Goal: Task Accomplishment & Management: Complete application form

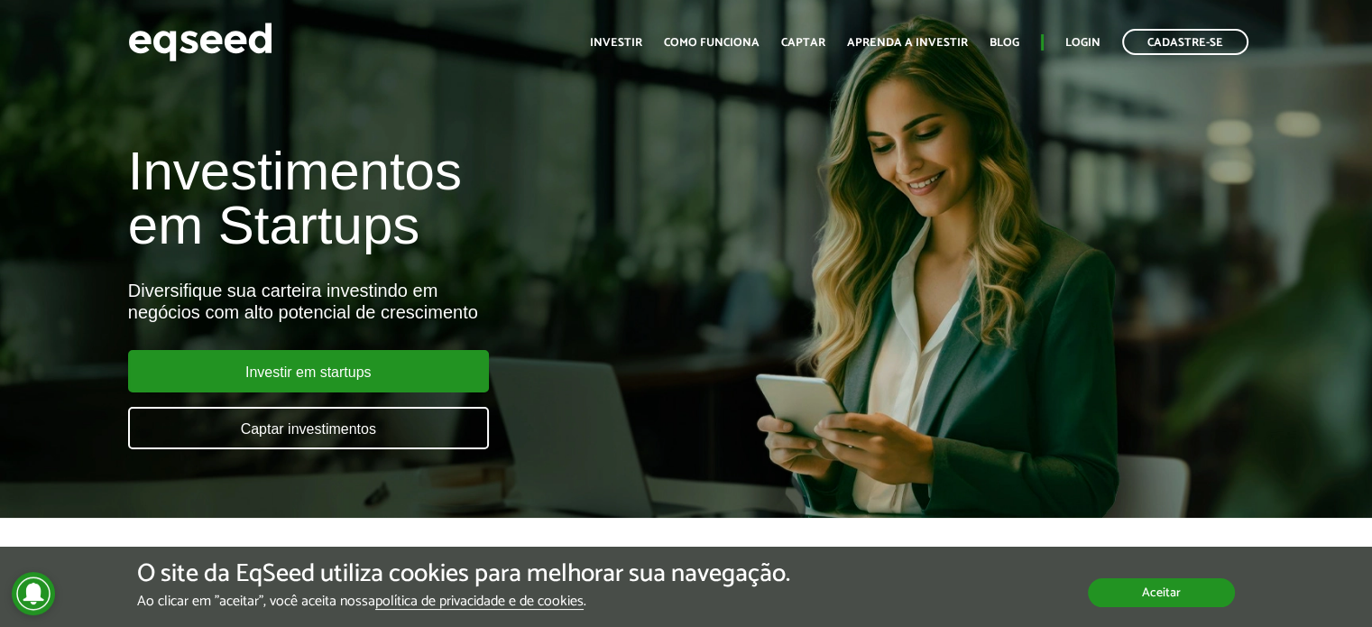
click at [1144, 600] on button "Aceitar" at bounding box center [1161, 592] width 147 height 29
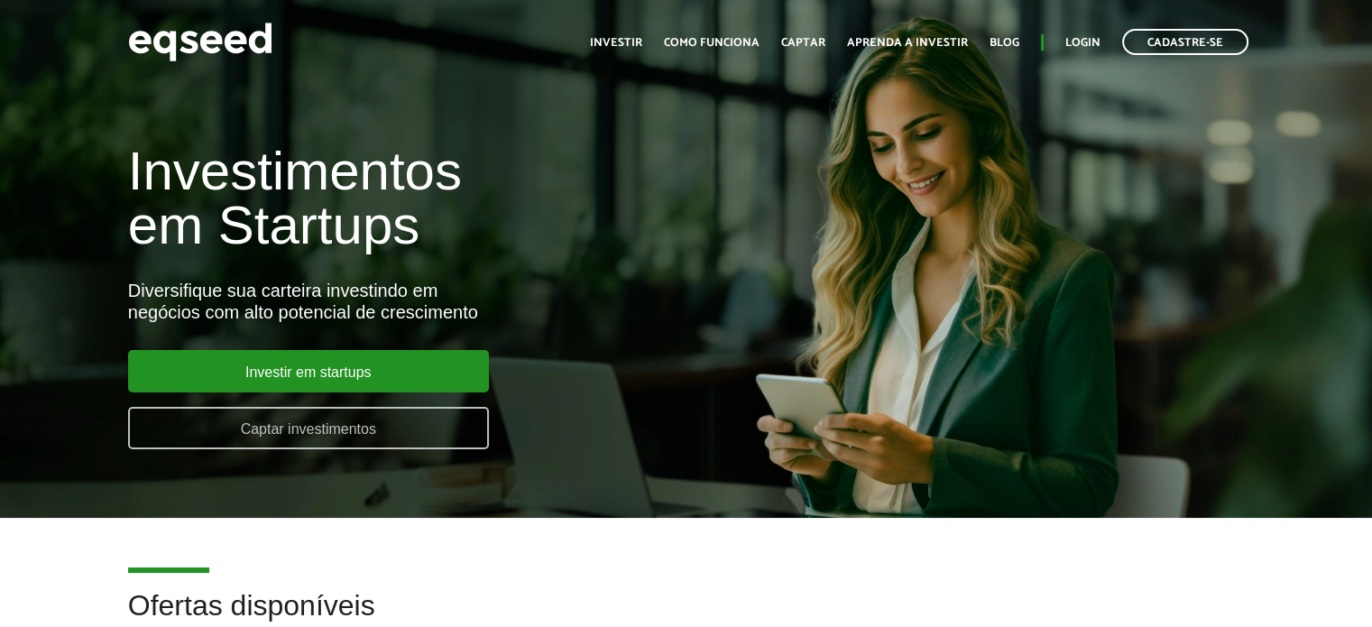
click at [299, 433] on link "Captar investimentos" at bounding box center [308, 428] width 361 height 42
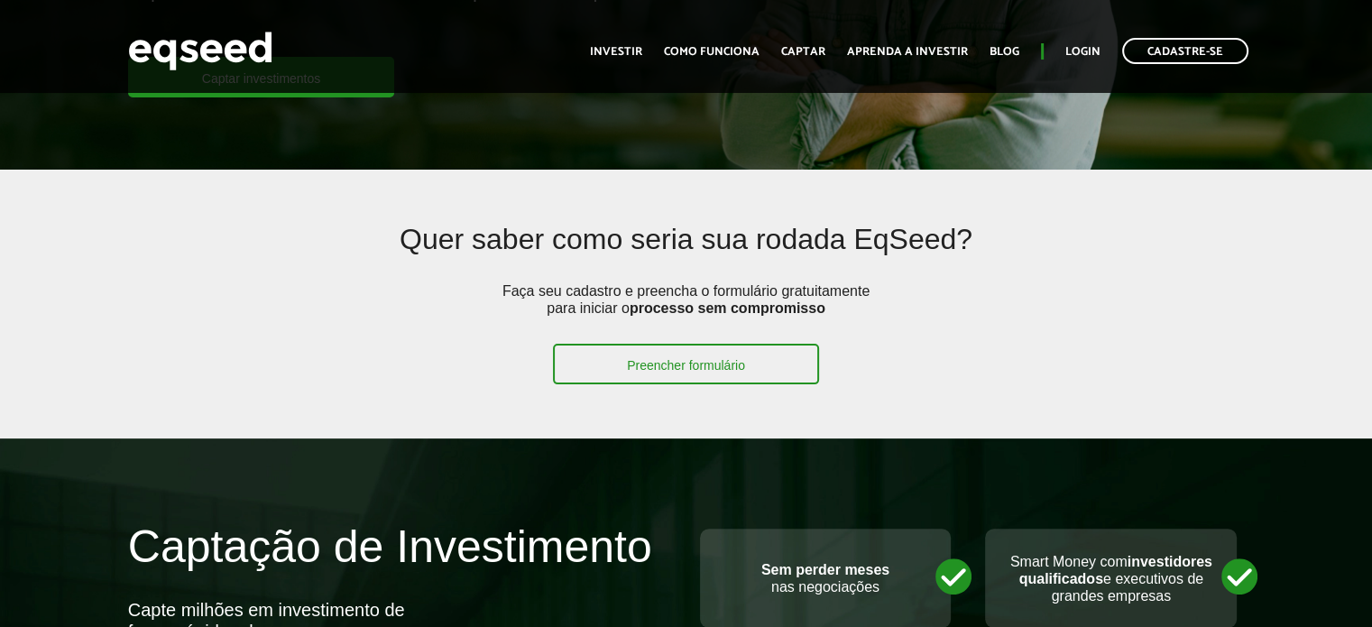
scroll to position [361, 0]
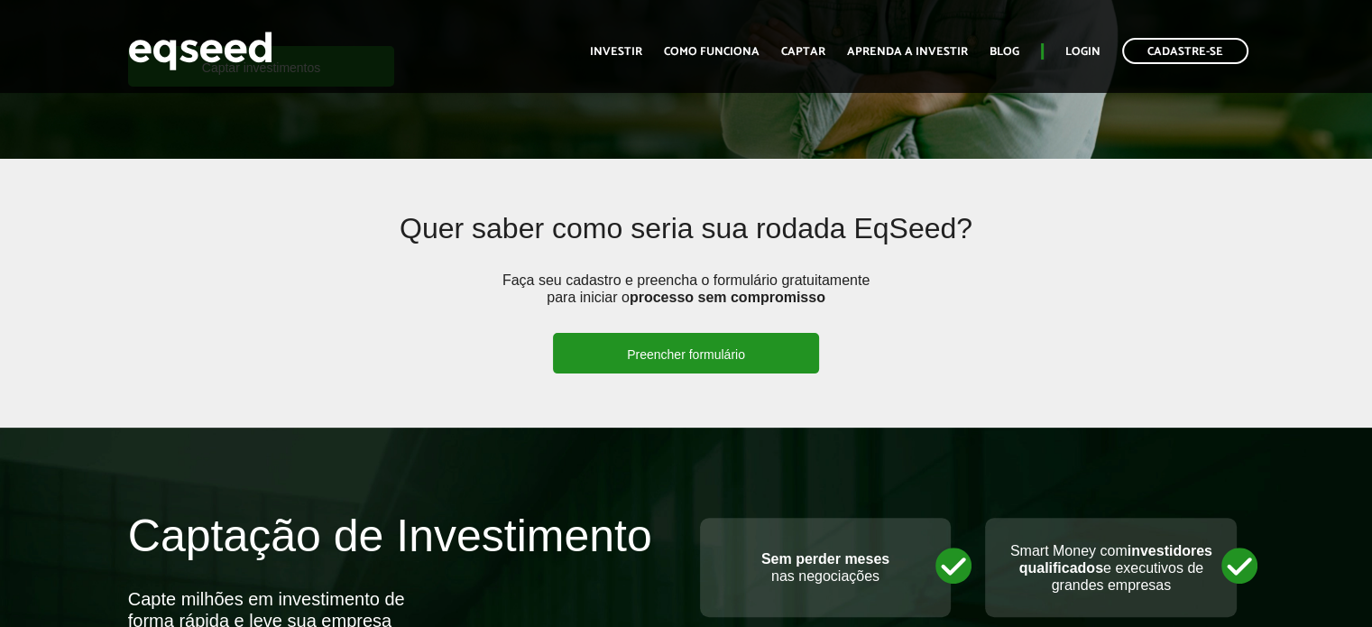
click at [675, 356] on link "Preencher formulário" at bounding box center [686, 353] width 266 height 41
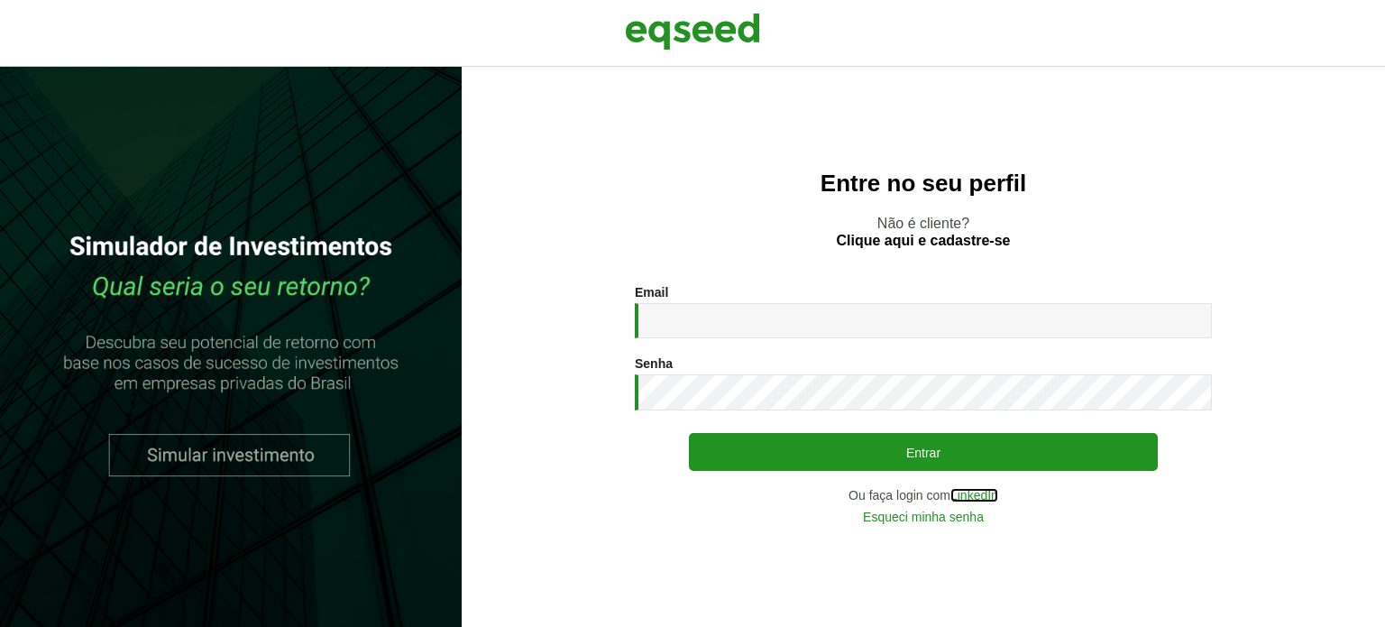
click at [966, 492] on link "LinkedIn" at bounding box center [975, 495] width 48 height 13
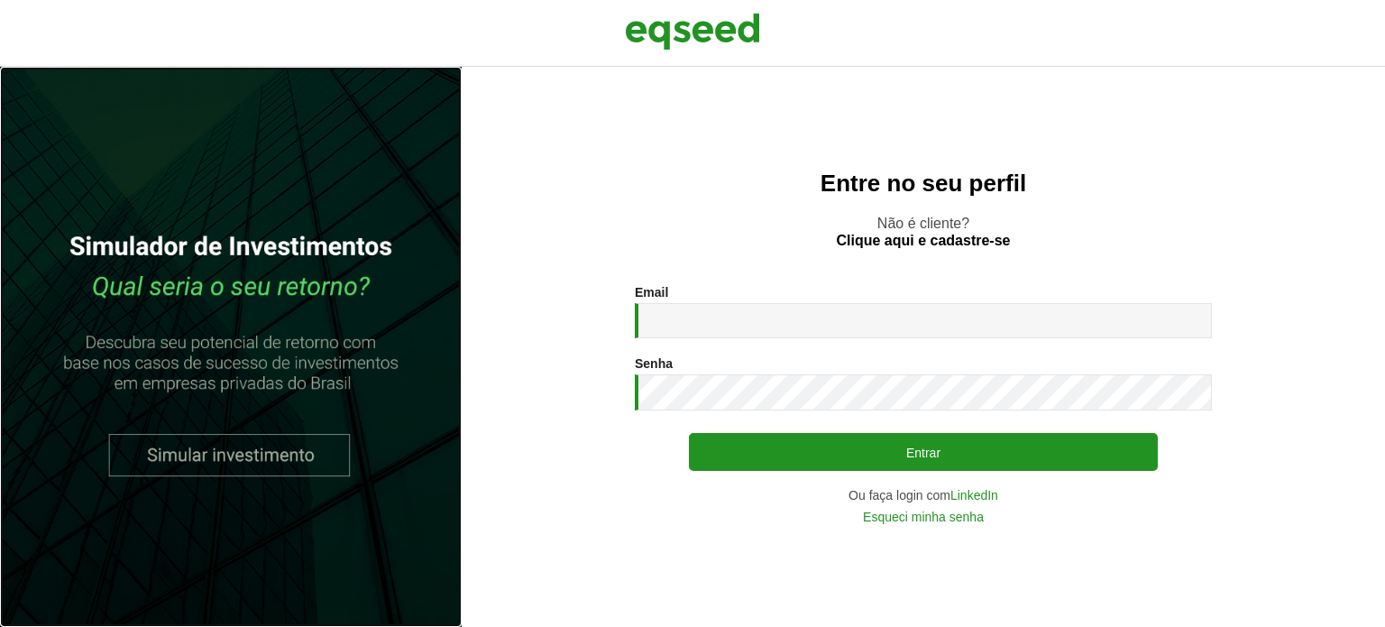
click at [235, 450] on link at bounding box center [231, 347] width 462 height 560
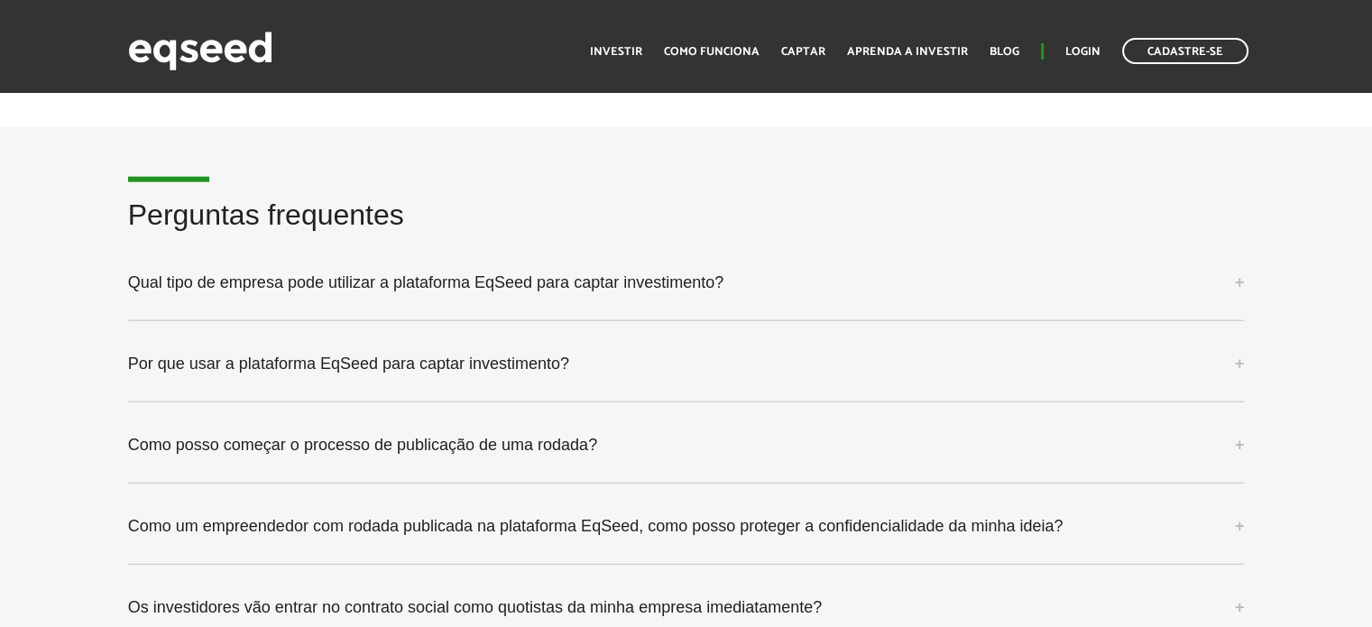
scroll to position [4510, 0]
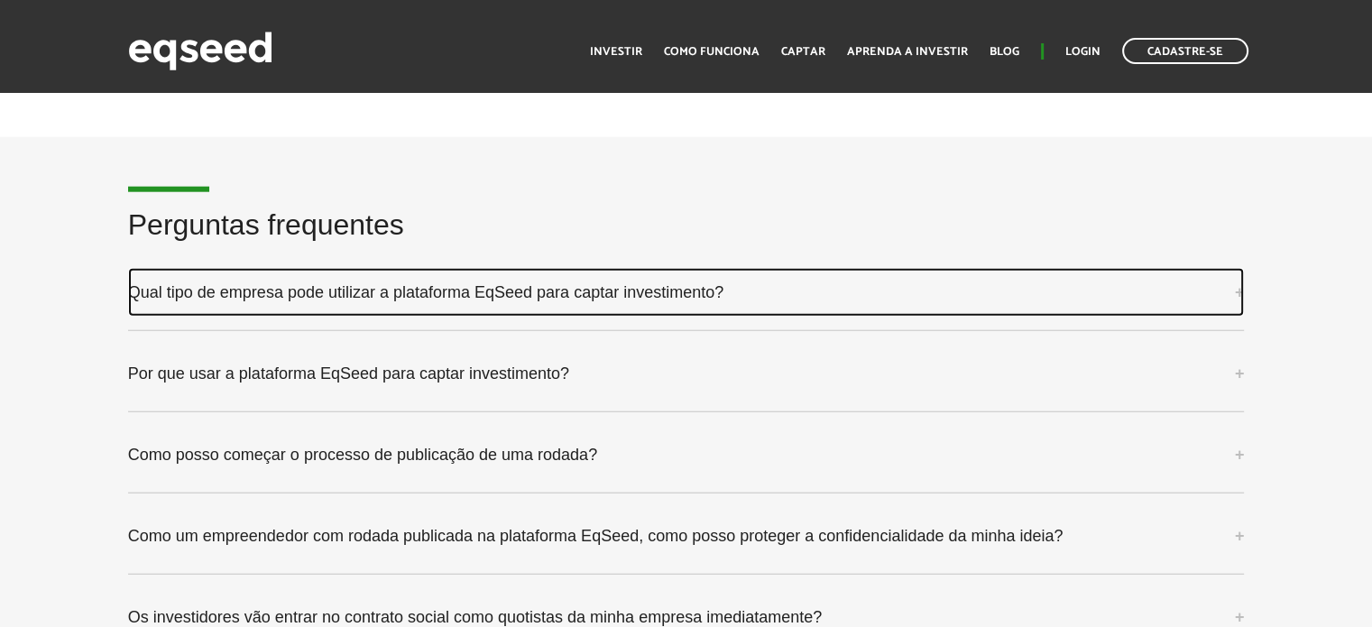
click at [317, 288] on link "Qual tipo de empresa pode utilizar a plataforma EqSeed para captar investimento?" at bounding box center [686, 292] width 1117 height 49
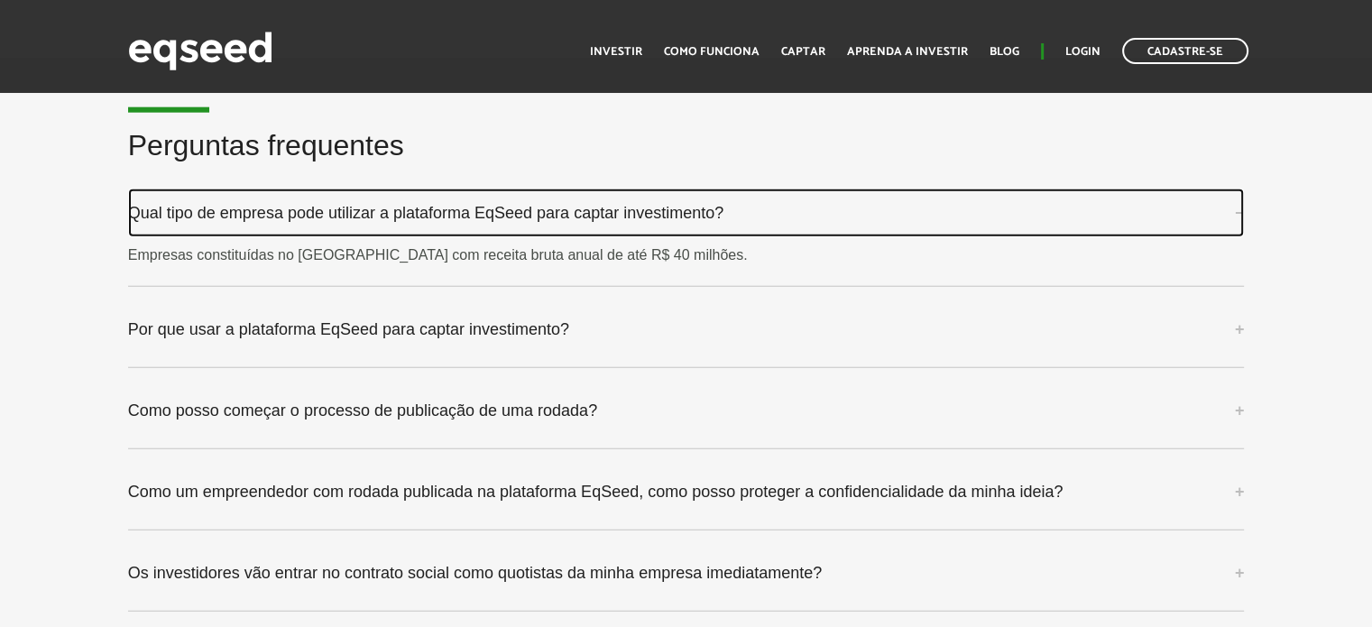
scroll to position [4600, 0]
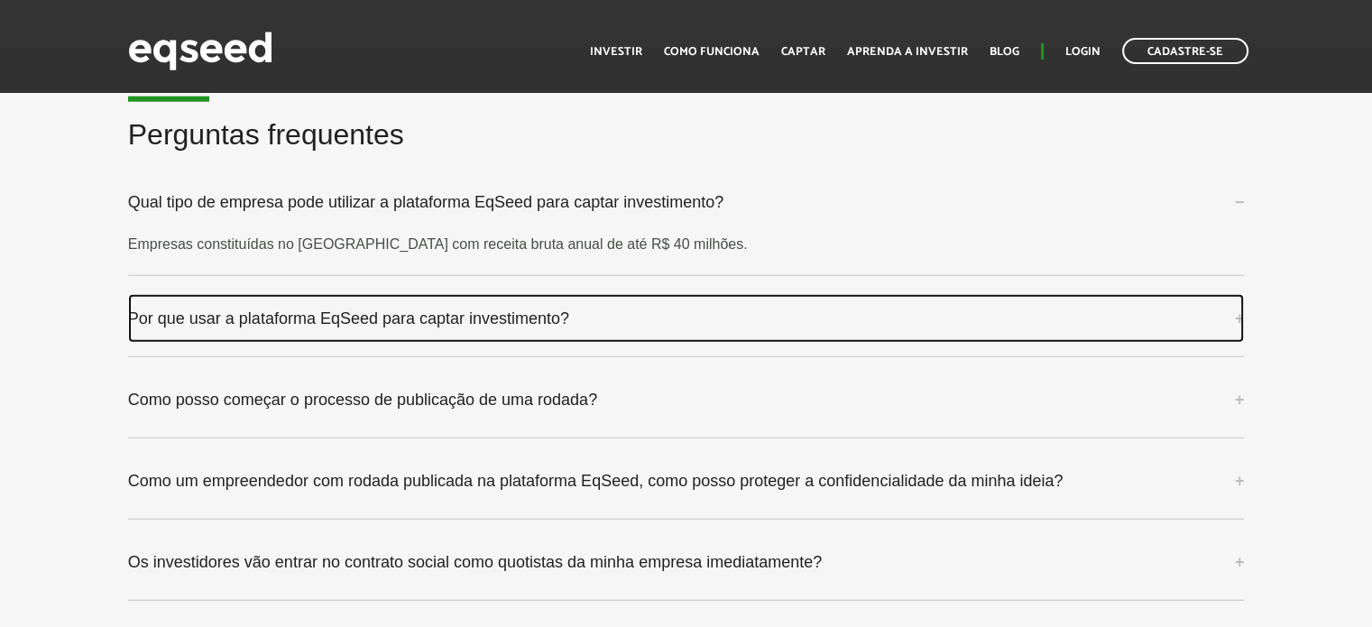
click at [299, 310] on link "Por que usar a plataforma EqSeed para captar investimento?" at bounding box center [686, 318] width 1117 height 49
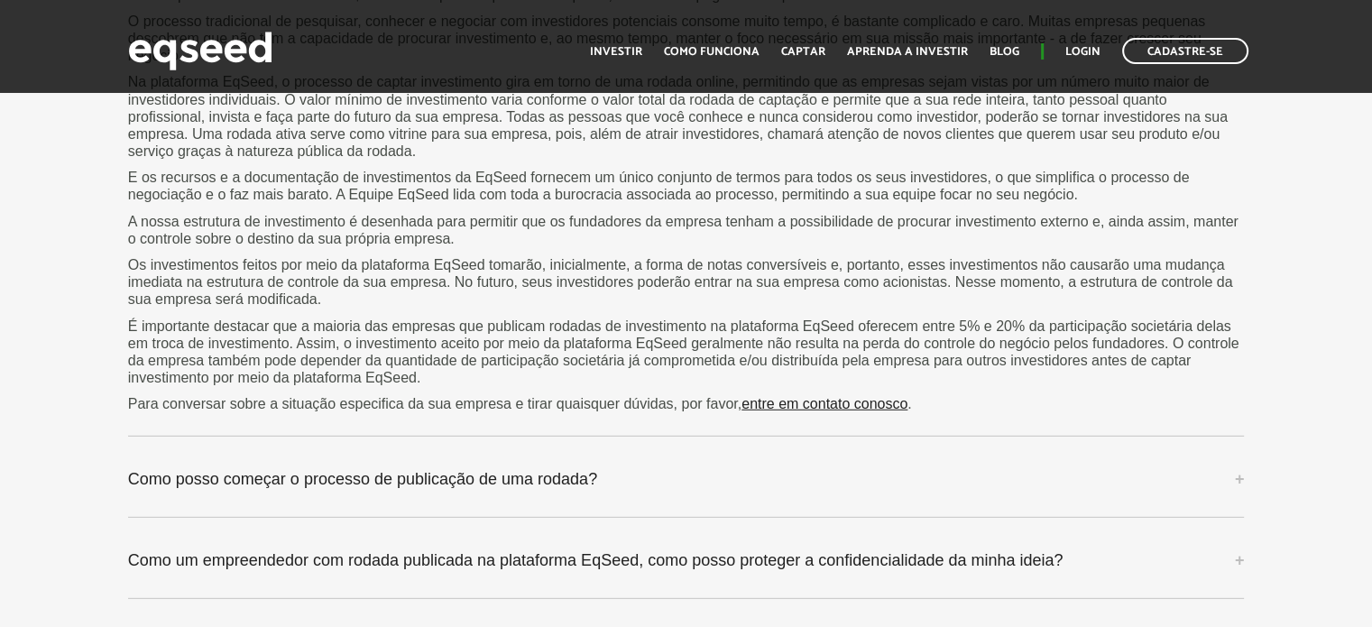
scroll to position [5051, 0]
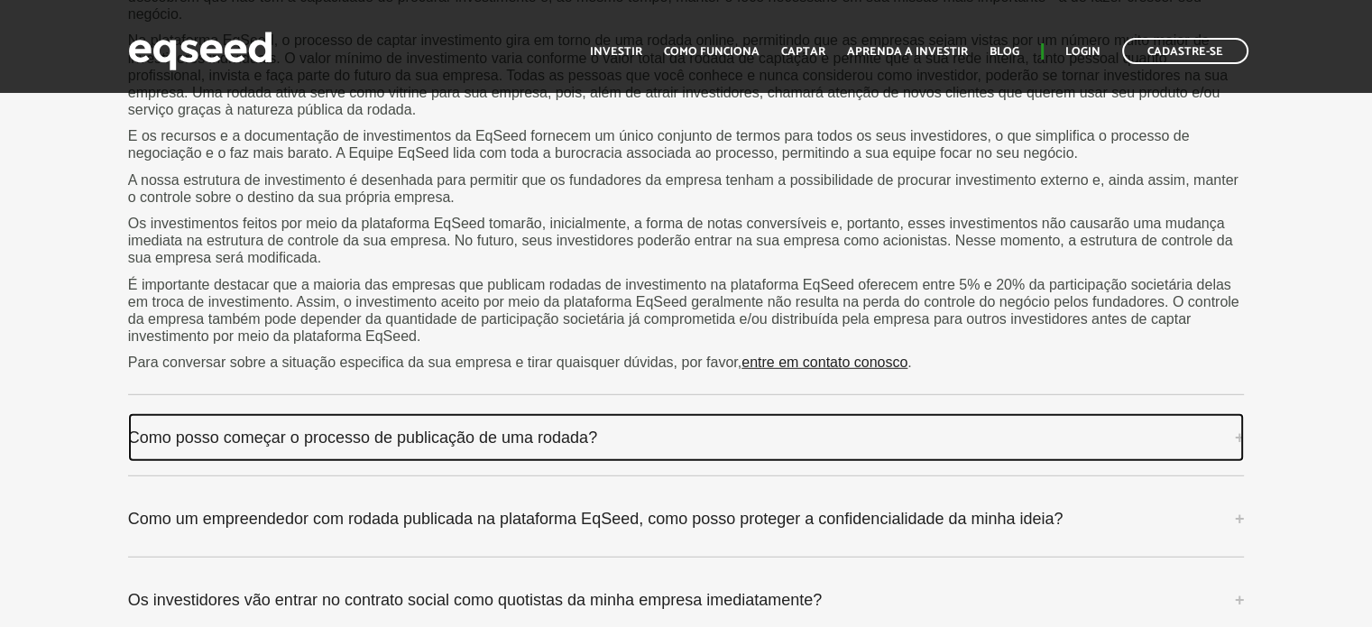
click at [385, 430] on link "Como posso começar o processo de publicação de uma rodada?" at bounding box center [686, 437] width 1117 height 49
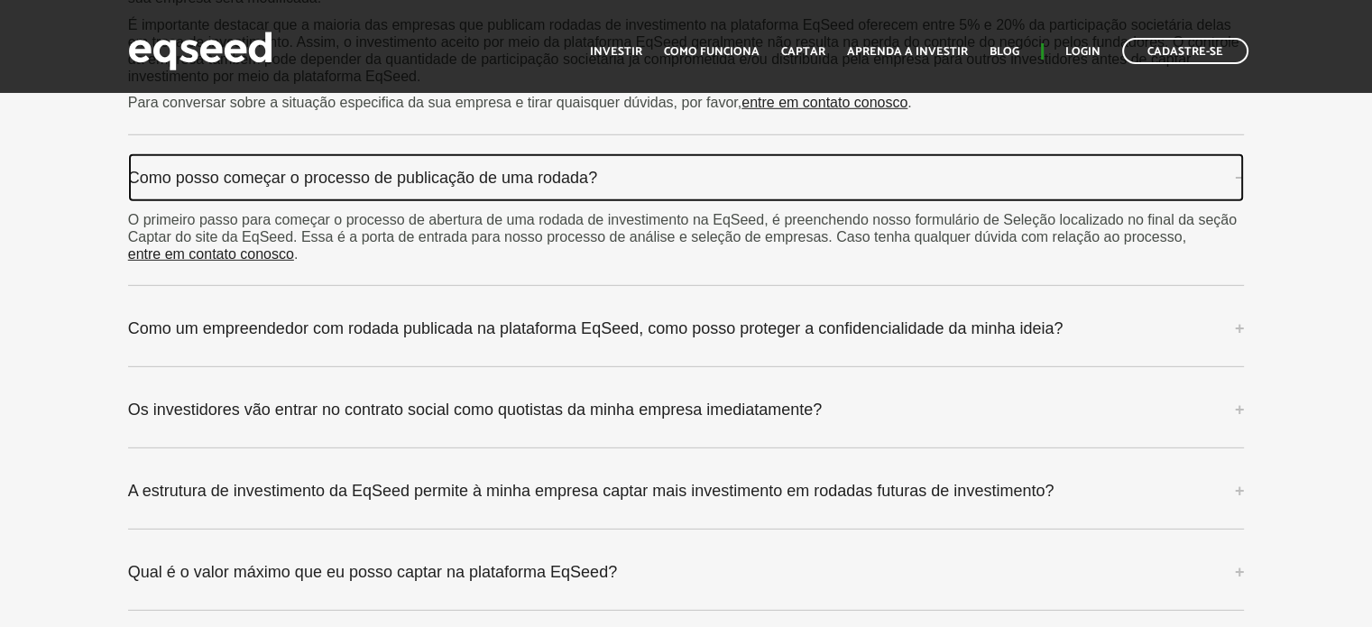
scroll to position [5321, 0]
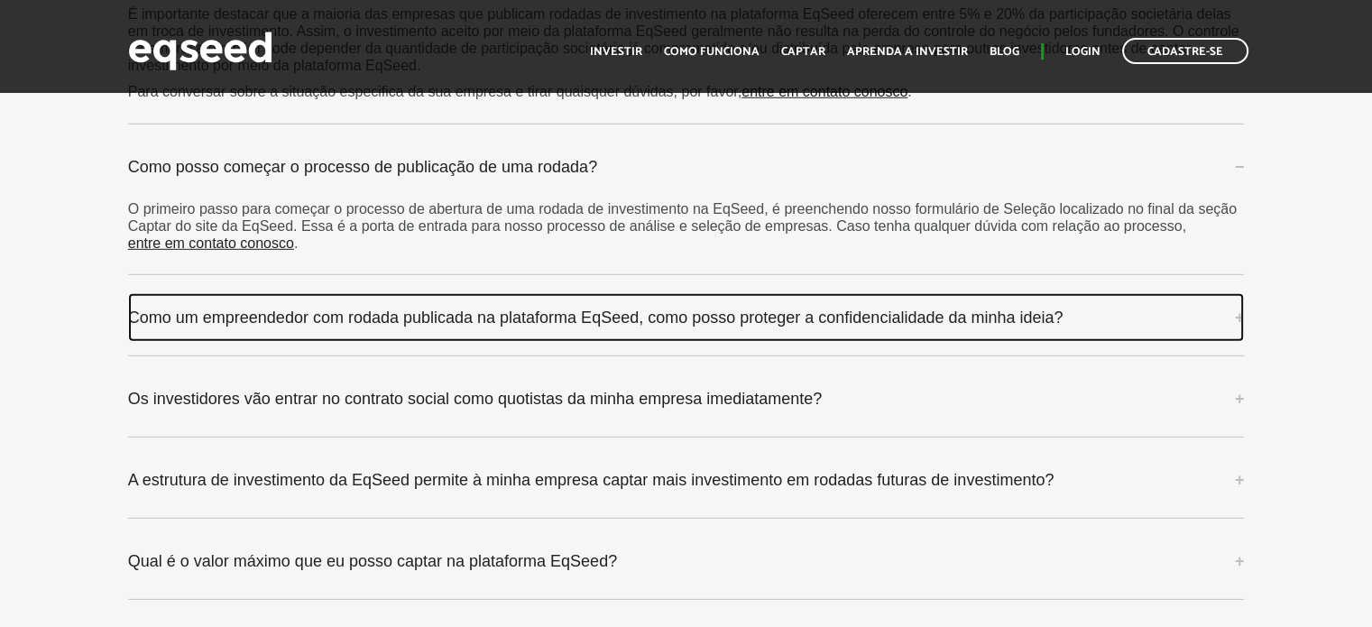
click at [459, 308] on link "Como um empreendedor com rodada publicada na plataforma EqSeed, como posso prot…" at bounding box center [686, 317] width 1117 height 49
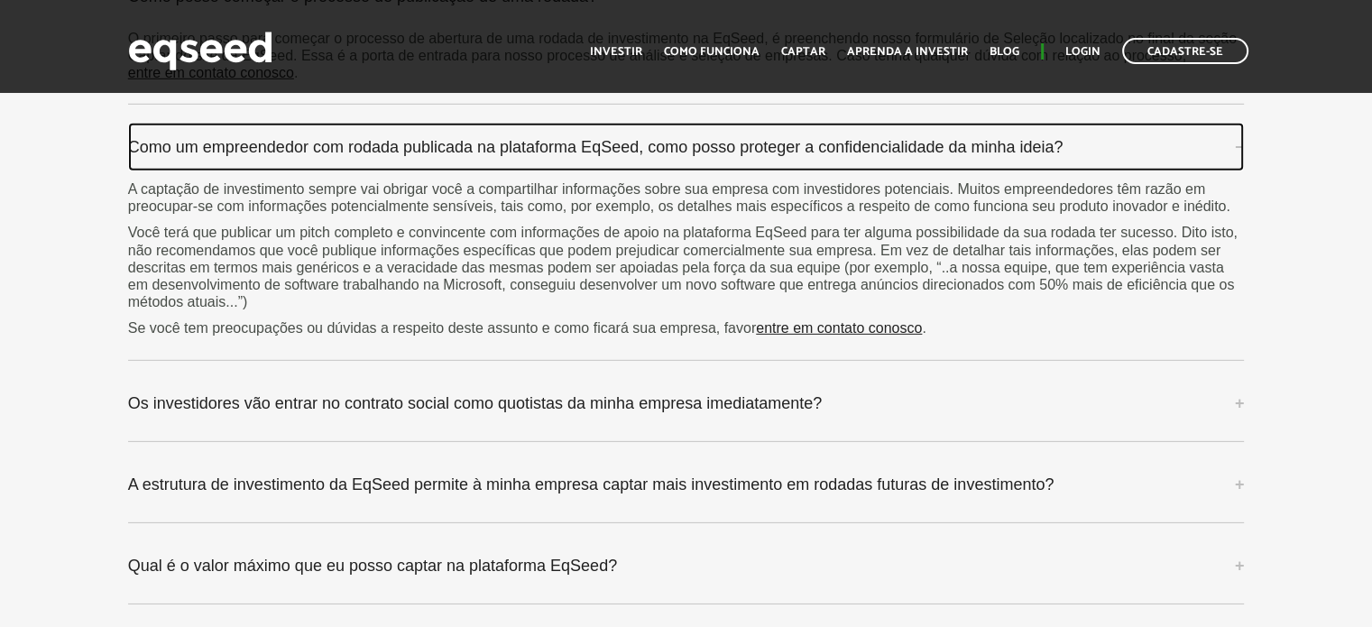
scroll to position [5502, 0]
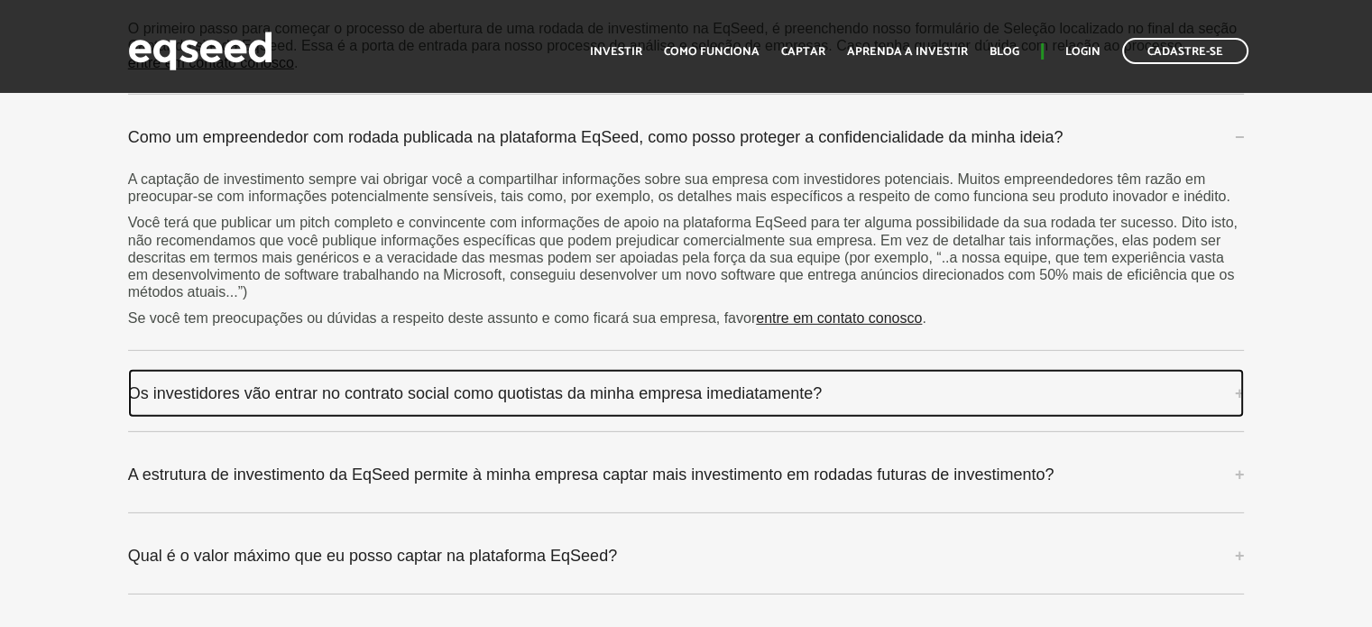
click at [418, 382] on link "Os investidores vão entrar no contrato social como quotistas da minha empresa i…" at bounding box center [686, 393] width 1117 height 49
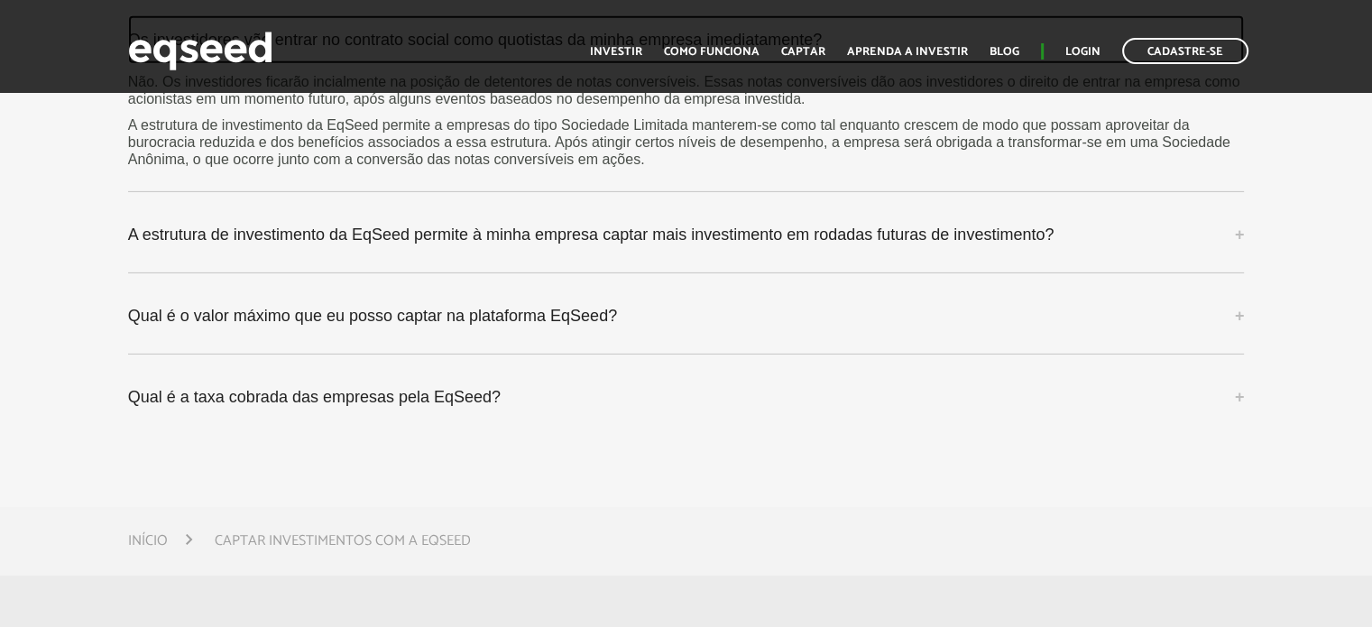
scroll to position [5863, 0]
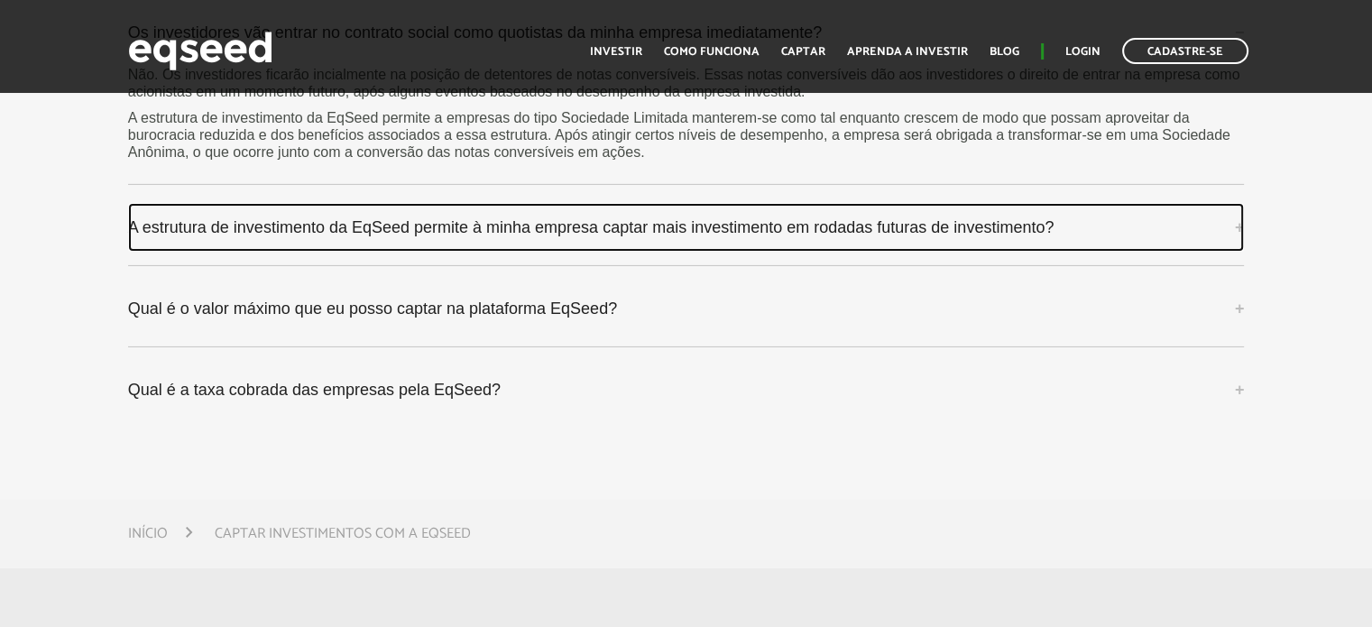
click at [575, 219] on link "A estrutura de investimento da EqSeed permite à minha empresa captar mais inves…" at bounding box center [686, 227] width 1117 height 49
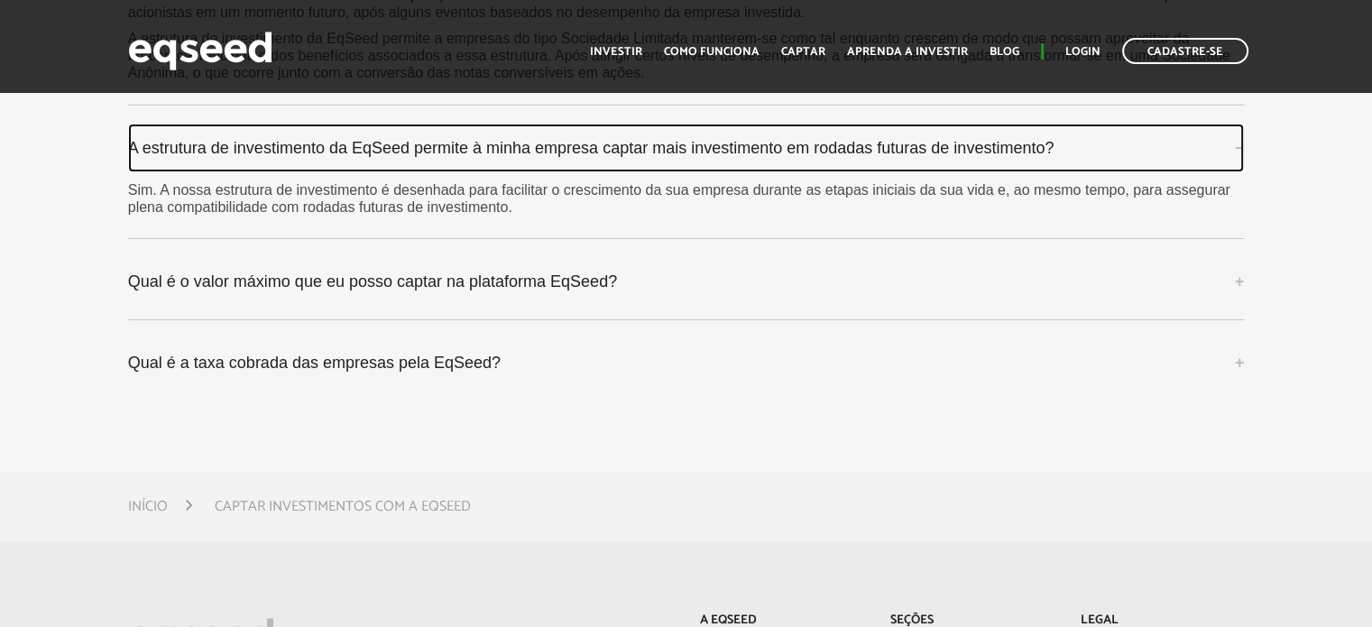
scroll to position [5953, 0]
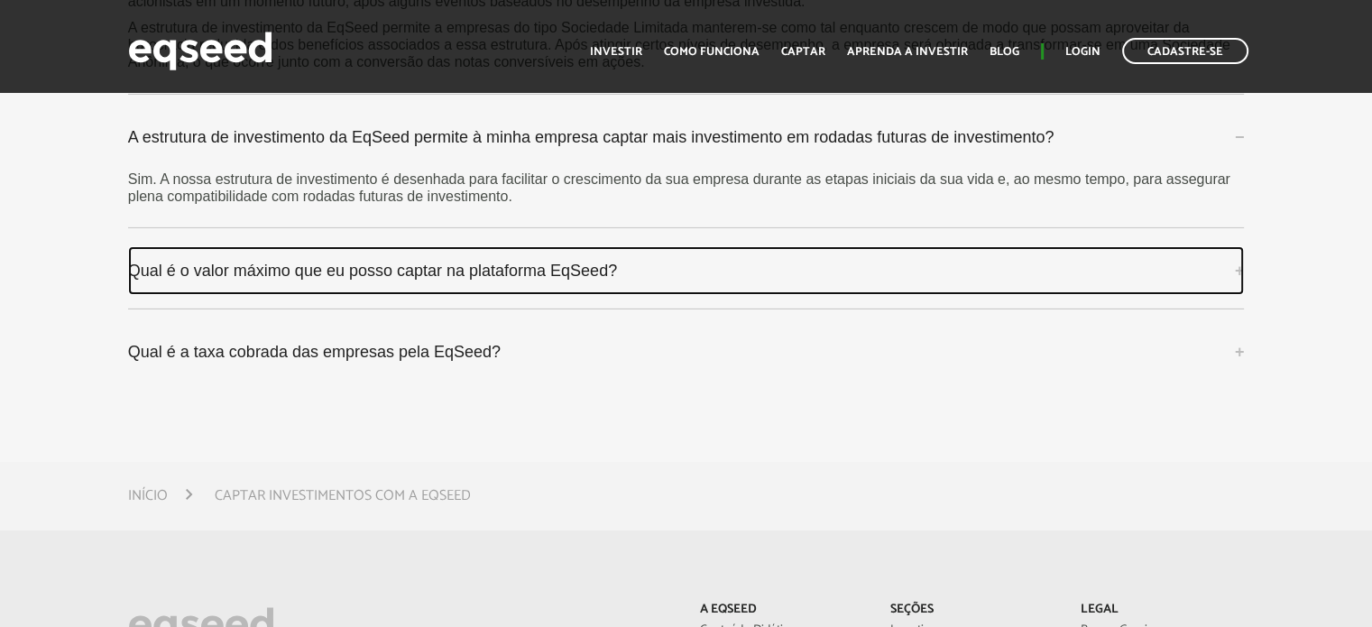
click at [374, 261] on link "Qual é o valor máximo que eu posso captar na plataforma EqSeed?" at bounding box center [686, 270] width 1117 height 49
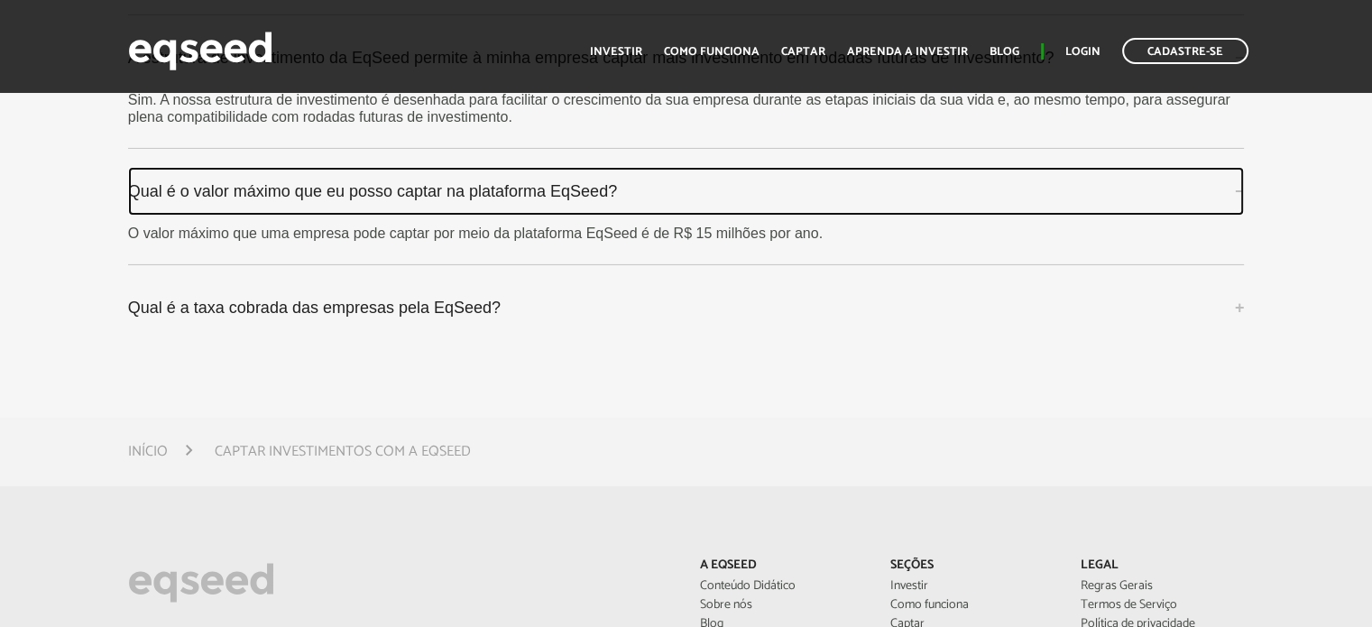
scroll to position [6043, 0]
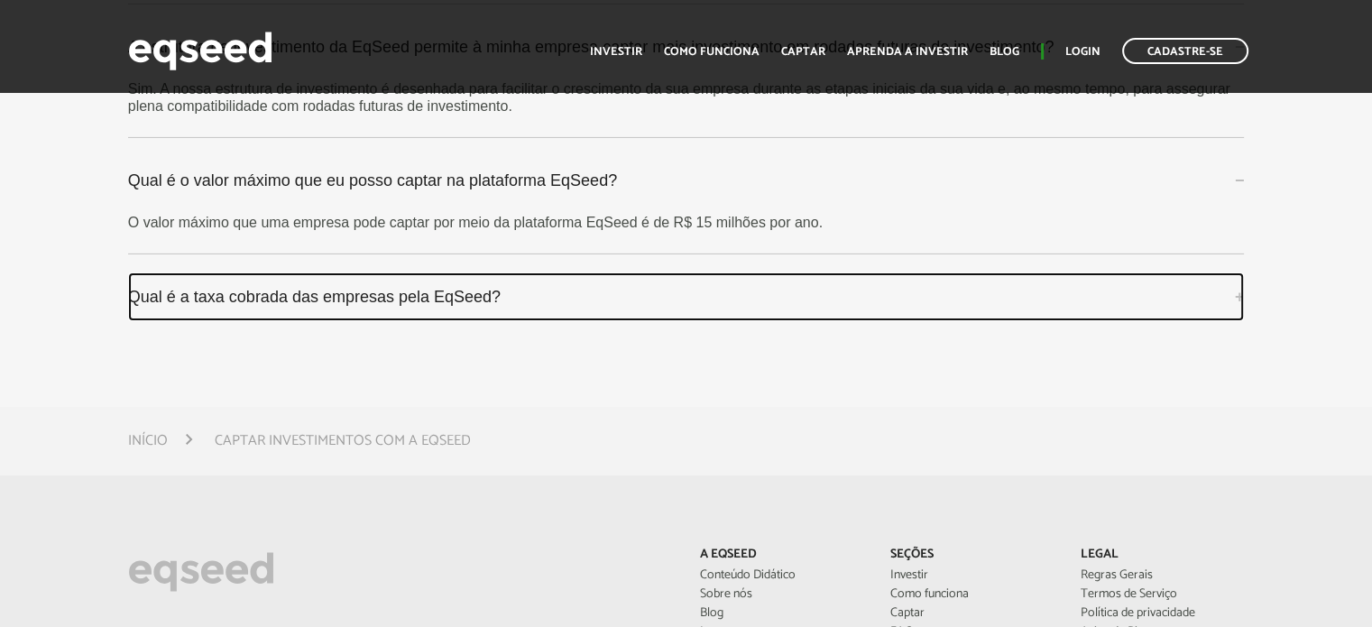
click at [292, 287] on link "Qual é a taxa cobrada das empresas pela EqSeed?" at bounding box center [686, 296] width 1117 height 49
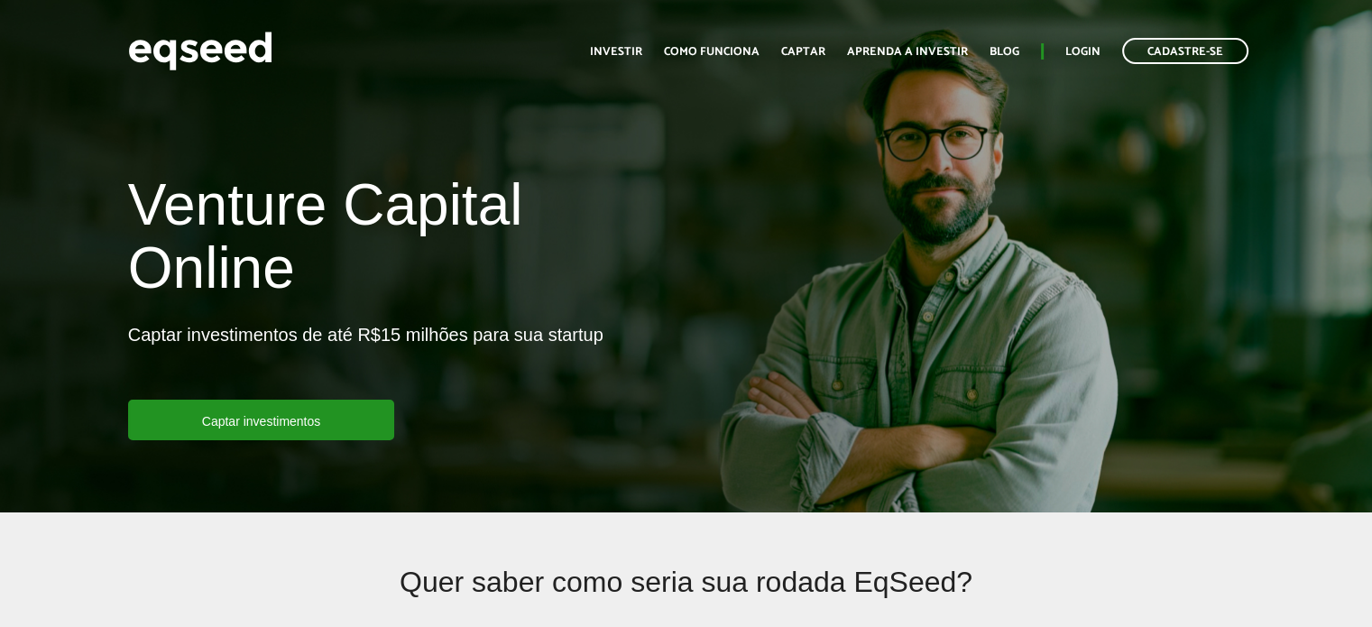
scroll to position [0, 0]
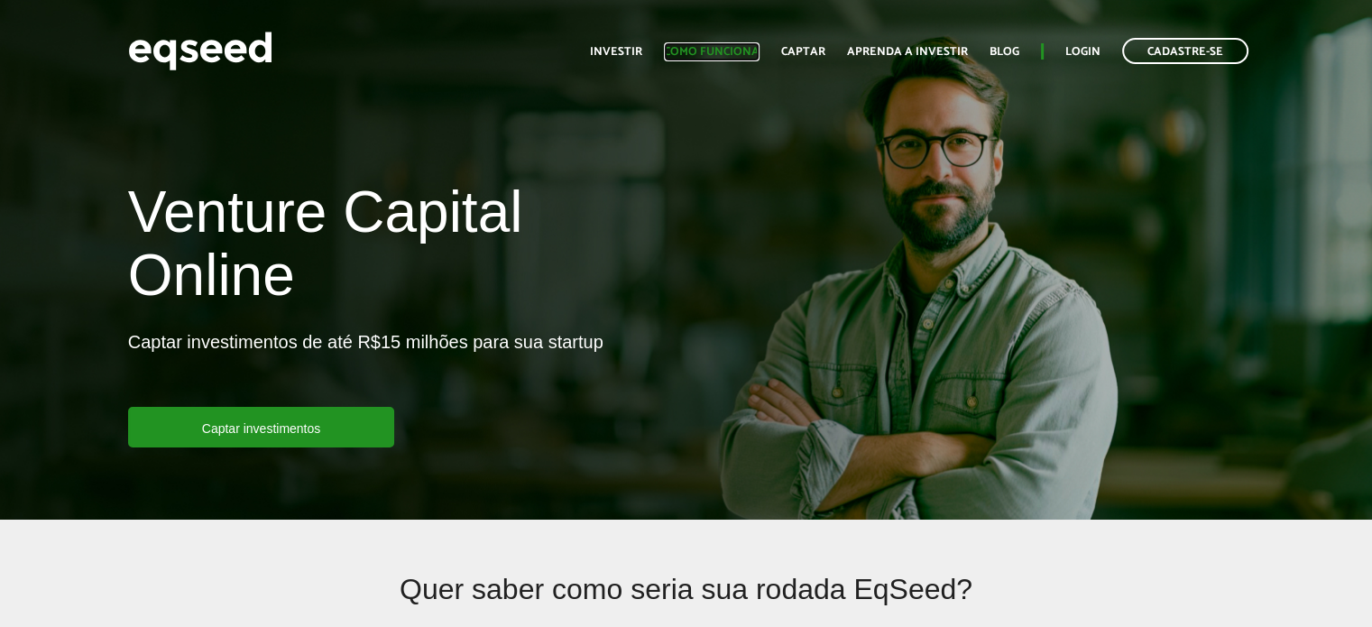
click at [700, 53] on link "Como funciona" at bounding box center [712, 52] width 96 height 12
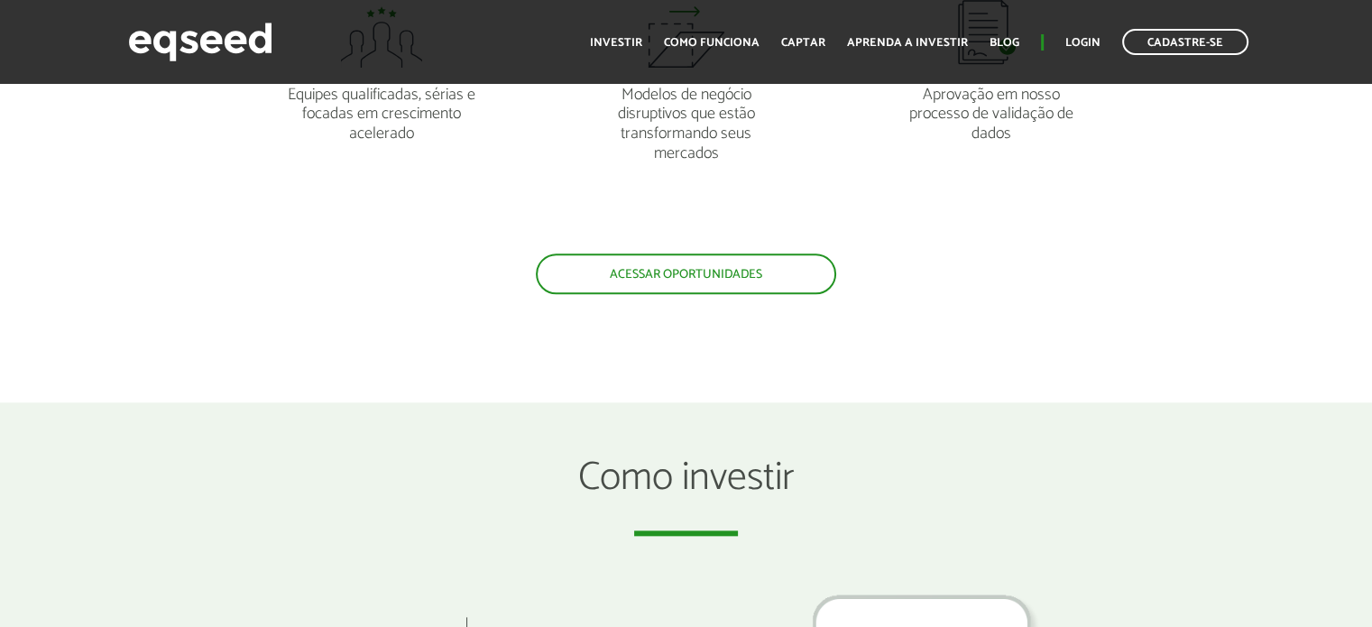
scroll to position [1804, 0]
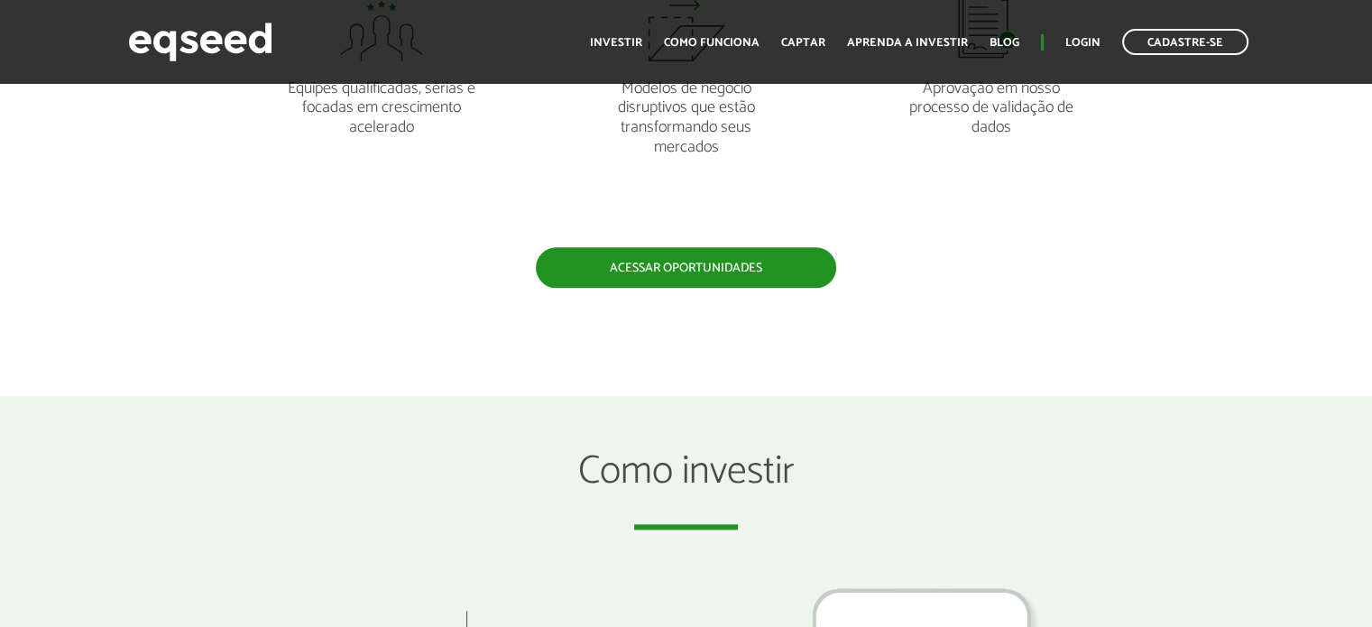
click at [667, 262] on link "Acessar oportunidades" at bounding box center [686, 267] width 300 height 41
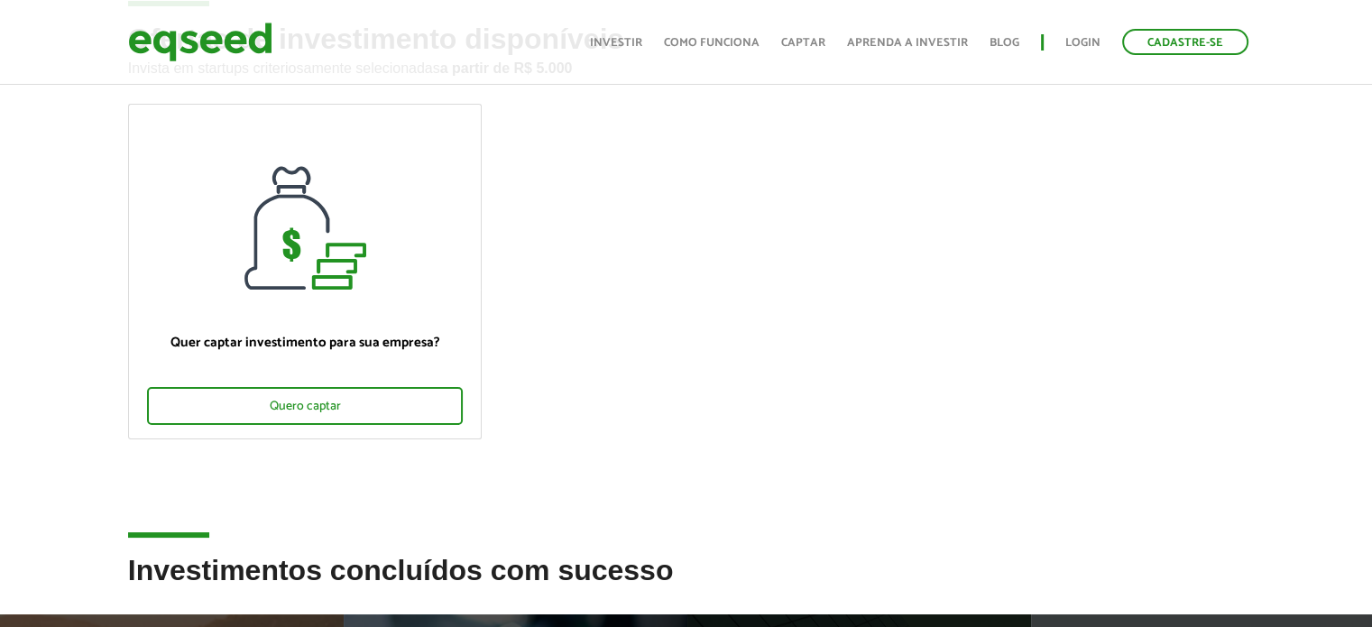
scroll to position [90, 0]
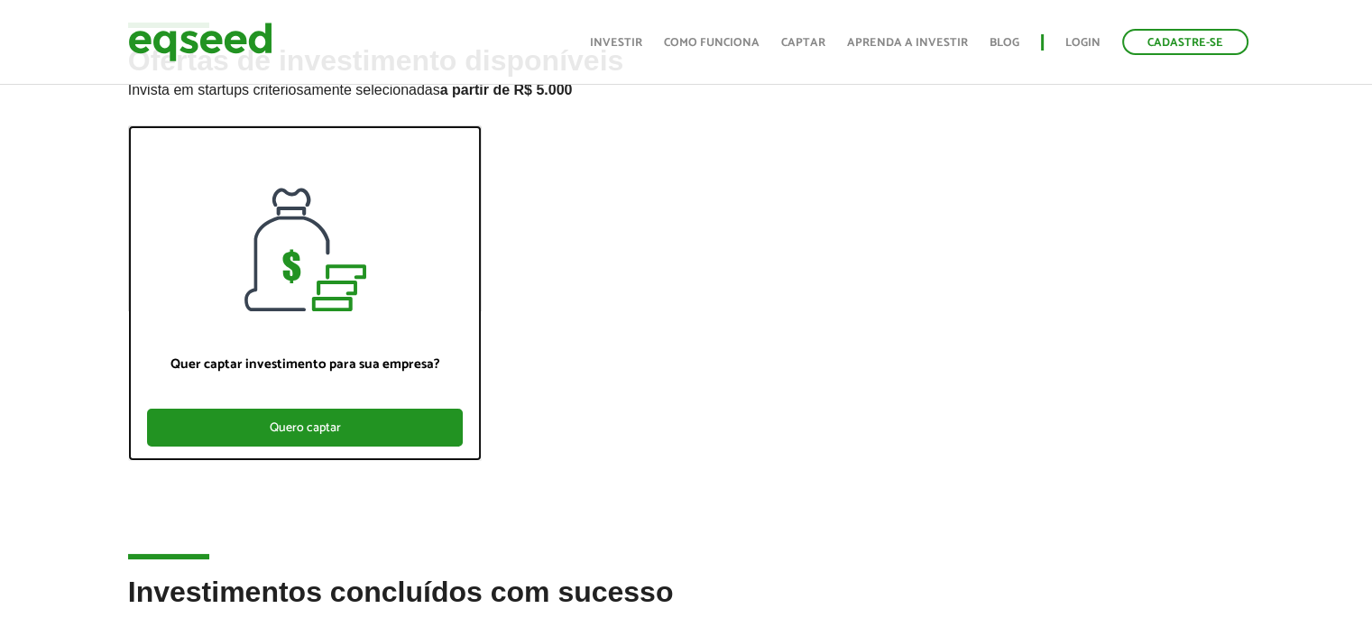
click at [326, 428] on div "Quero captar" at bounding box center [305, 428] width 317 height 38
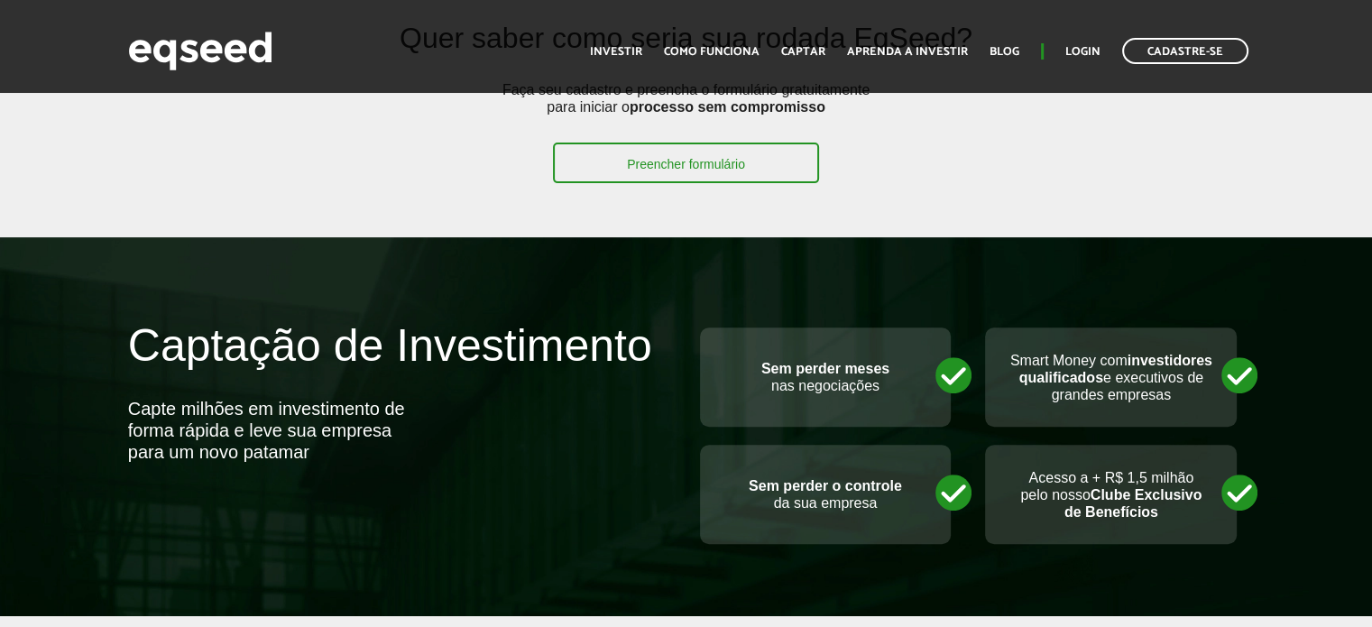
scroll to position [541, 0]
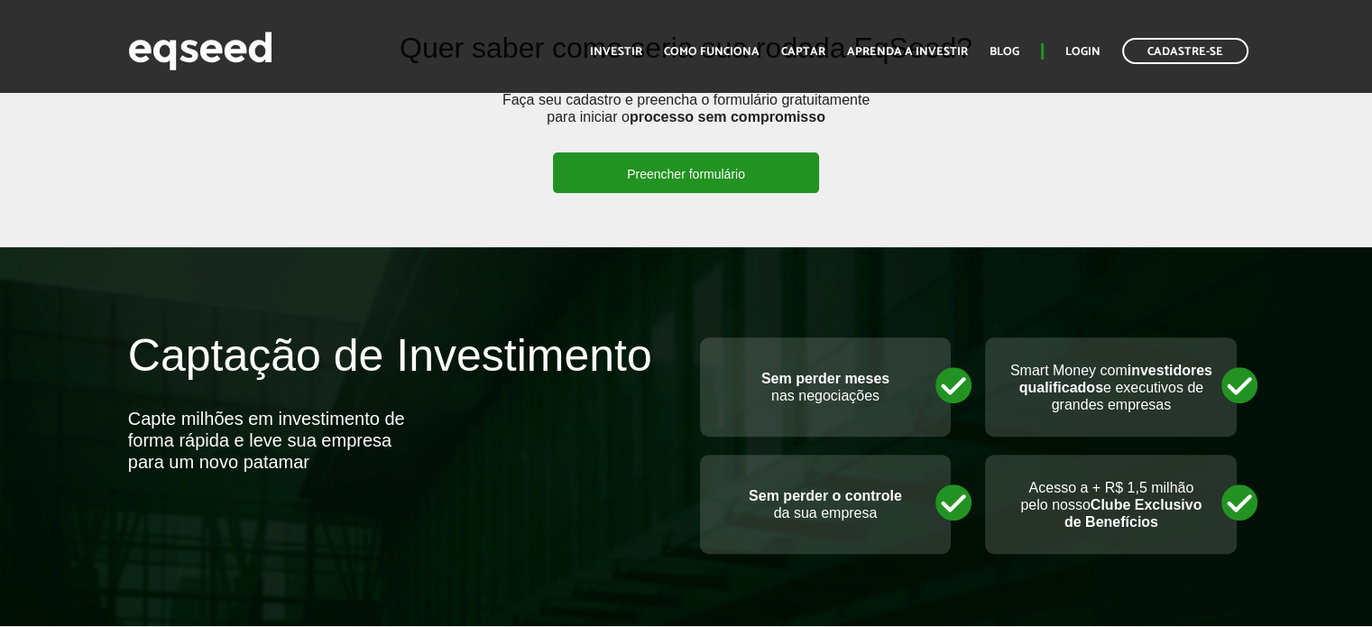
click at [653, 172] on link "Preencher formulário" at bounding box center [686, 172] width 266 height 41
